Goal: Transaction & Acquisition: Purchase product/service

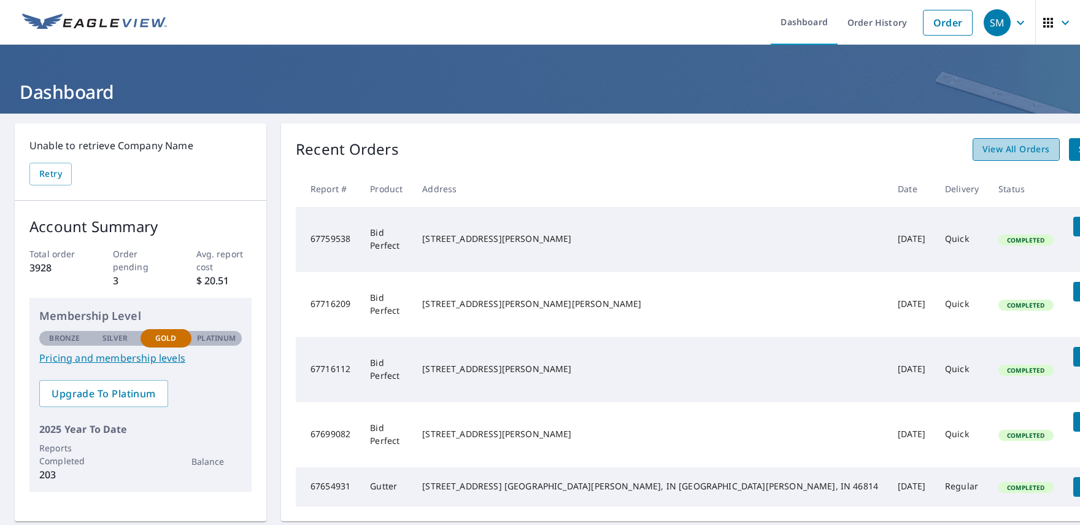
click at [983, 154] on span "View All Orders" at bounding box center [1017, 149] width 68 height 15
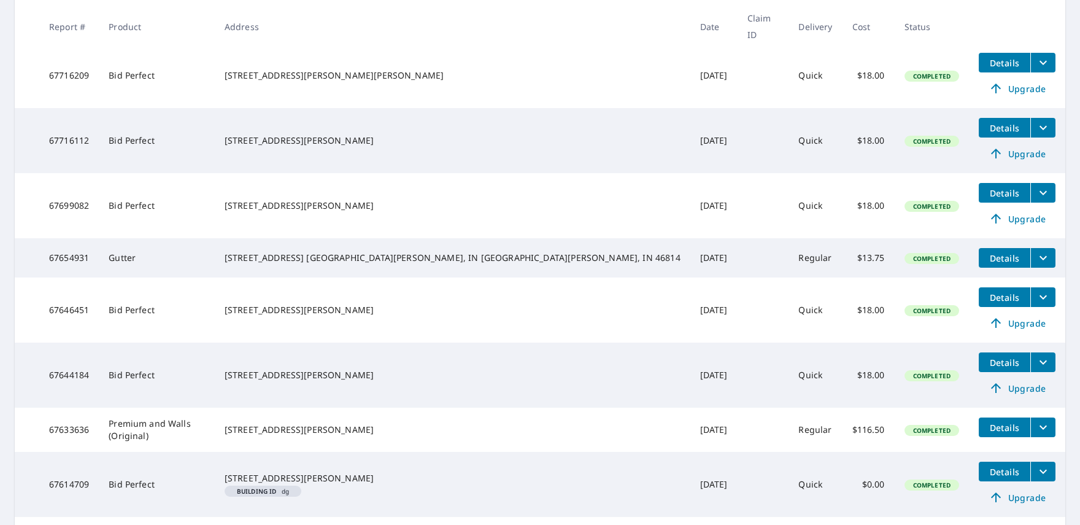
scroll to position [446, 0]
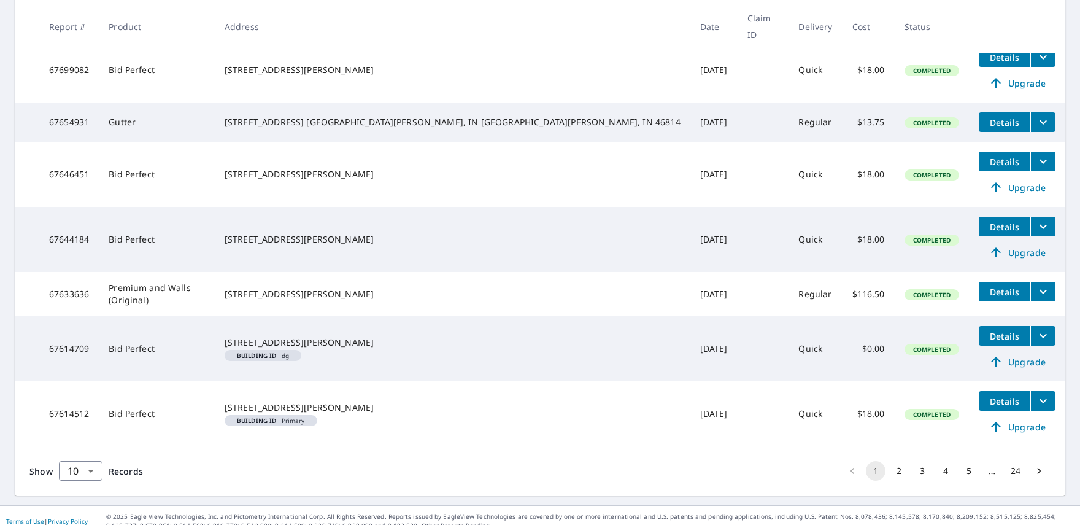
click at [893, 461] on button "2" at bounding box center [899, 471] width 20 height 20
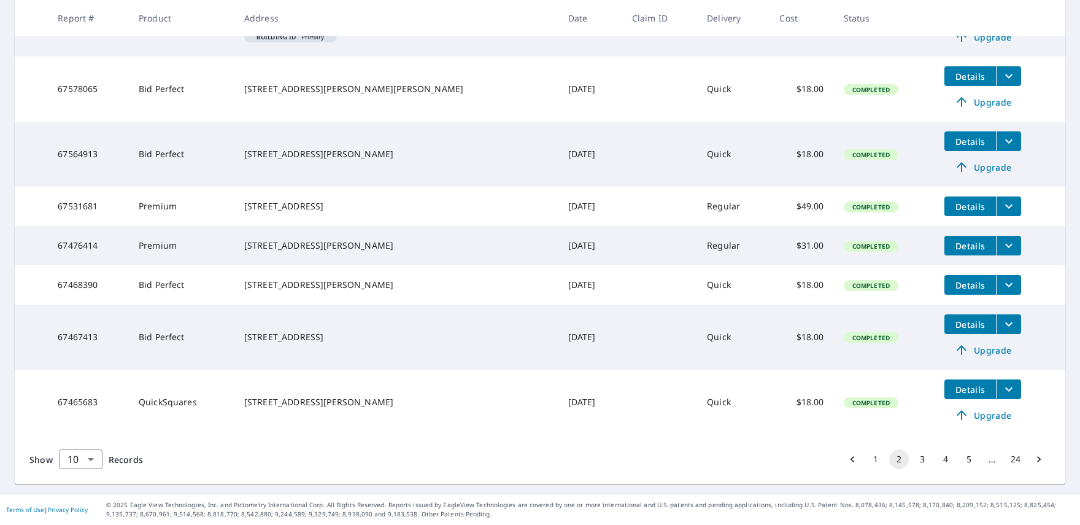
scroll to position [404, 0]
click at [916, 458] on button "3" at bounding box center [923, 459] width 20 height 20
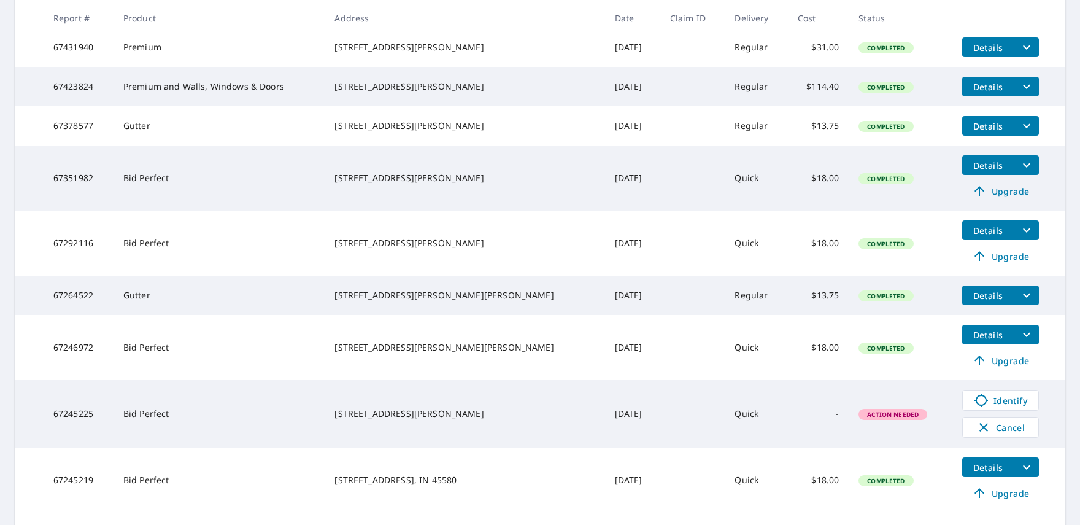
scroll to position [407, 0]
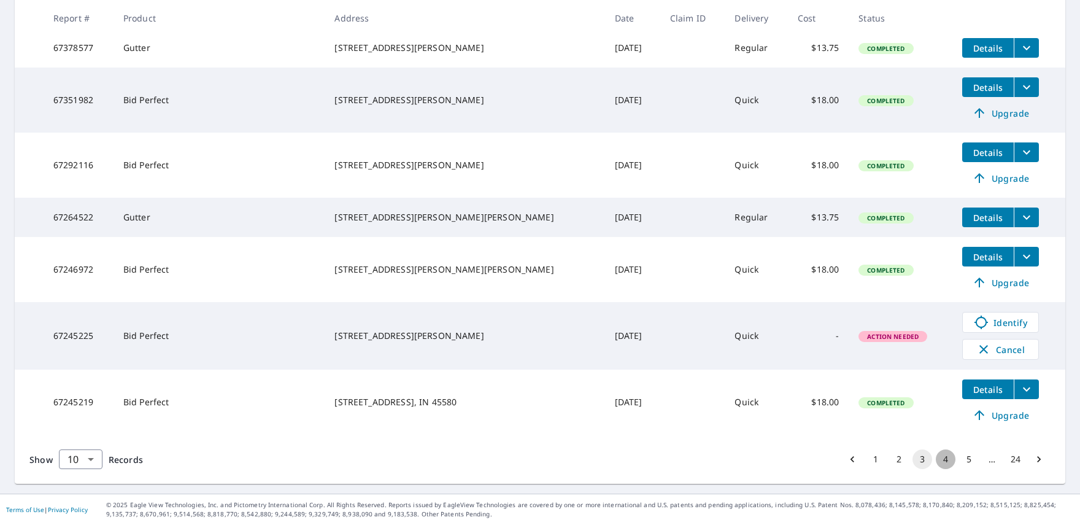
click at [938, 462] on button "4" at bounding box center [946, 459] width 20 height 20
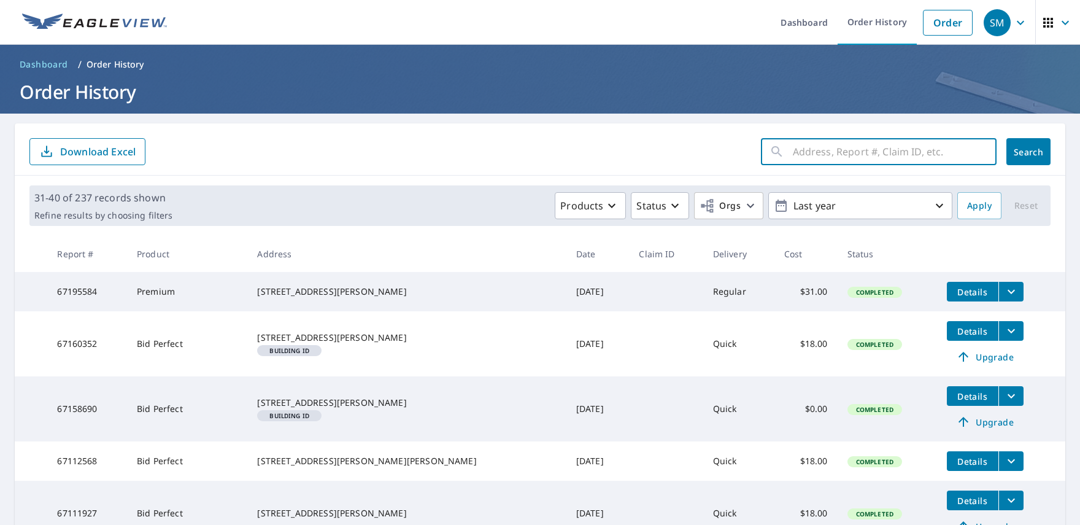
click at [878, 136] on input "text" at bounding box center [895, 151] width 204 height 34
click at [881, 156] on input "text" at bounding box center [895, 151] width 204 height 34
type input "[STREET_ADDRESS][PERSON_NAME]"
click button "Search" at bounding box center [1029, 151] width 44 height 27
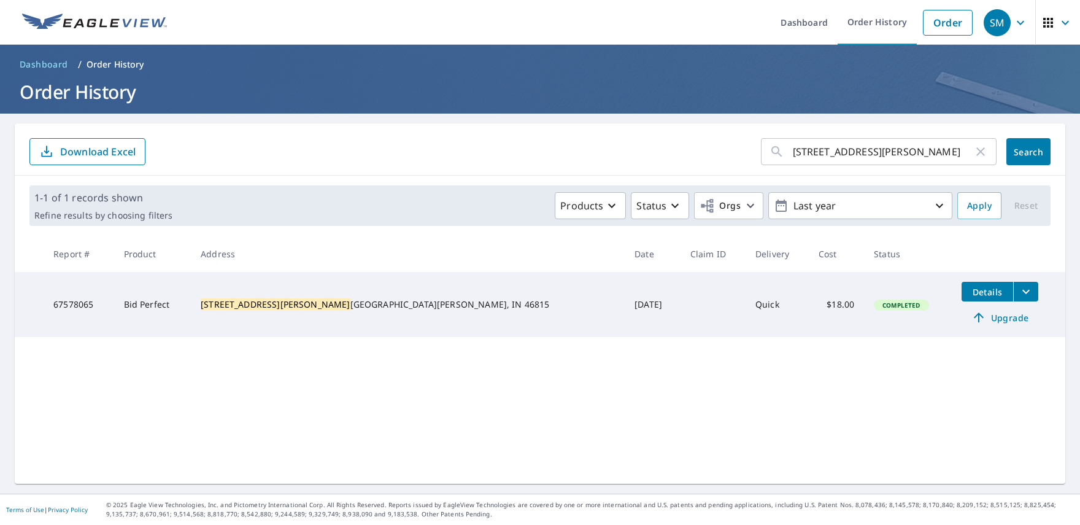
click at [969, 322] on span "Upgrade" at bounding box center [1000, 317] width 62 height 15
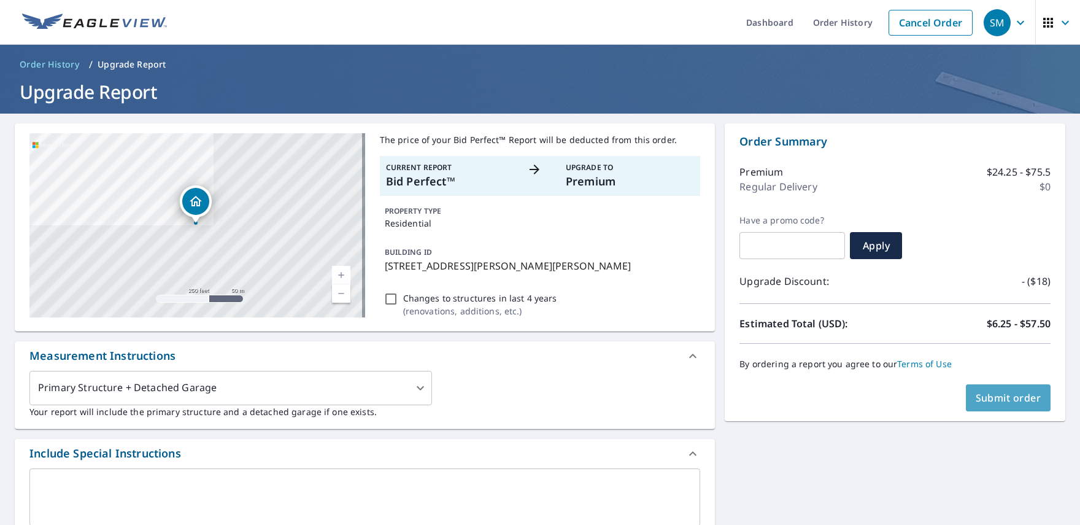
click at [1015, 399] on span "Submit order" at bounding box center [1009, 398] width 66 height 14
checkbox input "true"
